Goal: Transaction & Acquisition: Purchase product/service

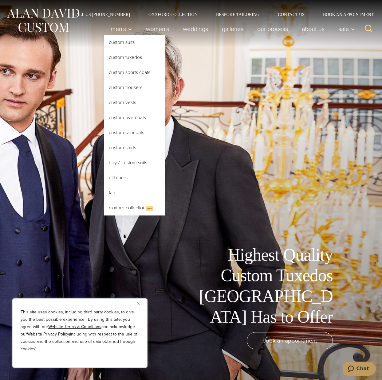
click at [119, 57] on link "Custom Tuxedos" at bounding box center [134, 57] width 61 height 15
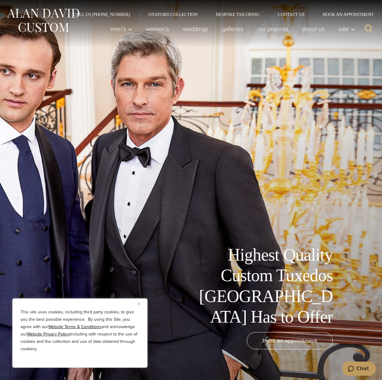
click at [139, 305] on img "Close" at bounding box center [138, 304] width 3 height 3
